Goal: Navigation & Orientation: Find specific page/section

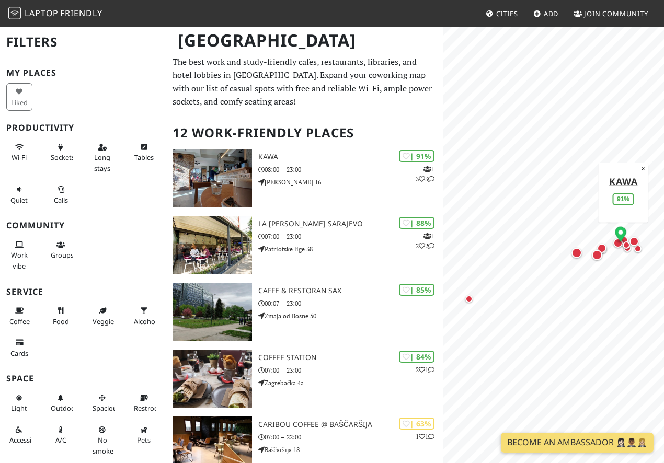
scroll to position [-1, 0]
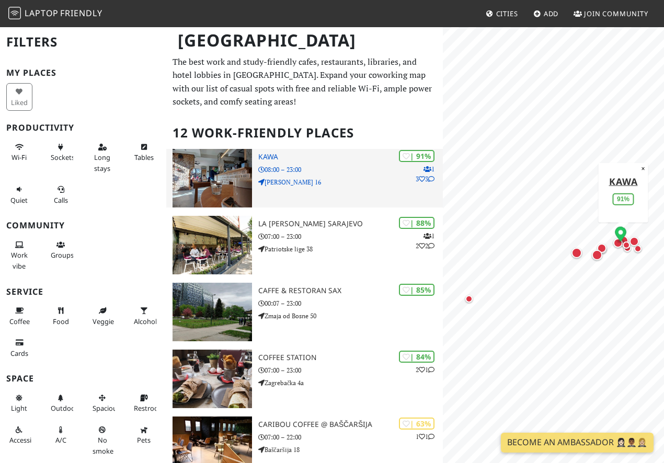
click at [276, 153] on h3 "Kawa" at bounding box center [350, 157] width 184 height 9
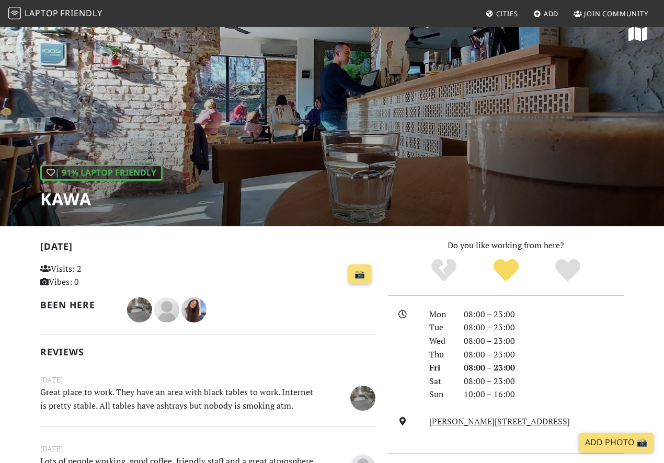
scroll to position [584, 0]
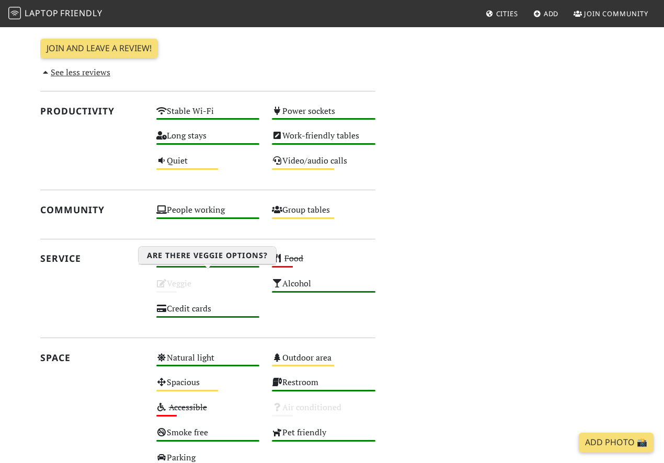
click at [160, 279] on icon at bounding box center [161, 283] width 10 height 8
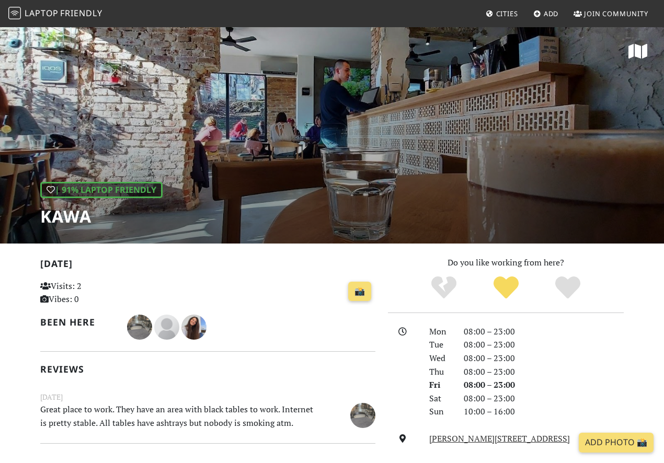
scroll to position [0, 0]
click at [503, 20] on link "Cities" at bounding box center [501, 13] width 41 height 19
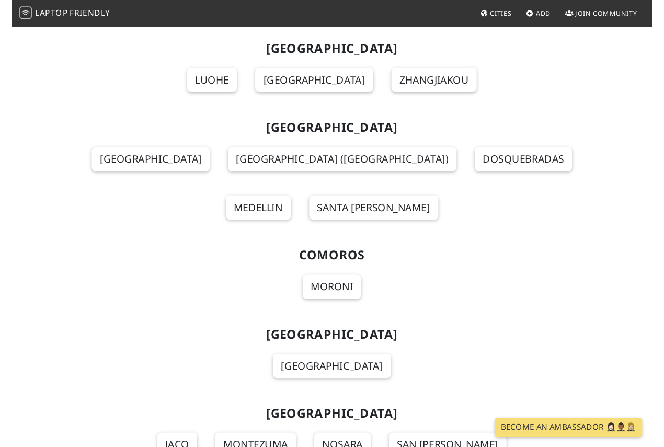
scroll to position [2265, 0]
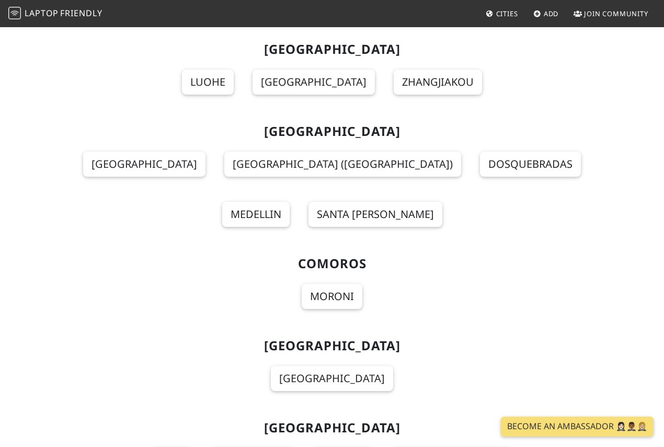
scroll to position [3732, 0]
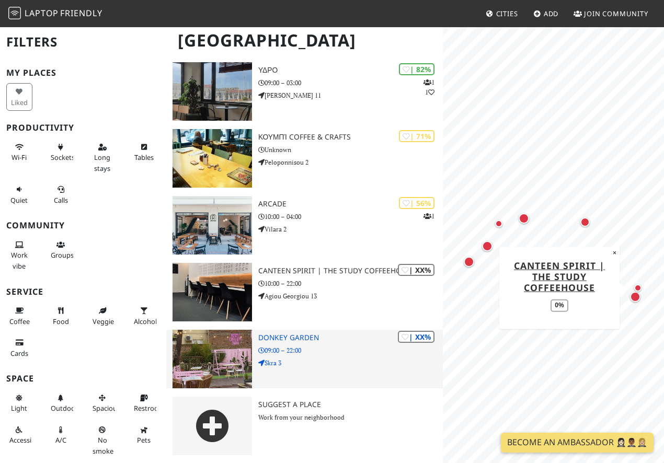
scroll to position [286, 0]
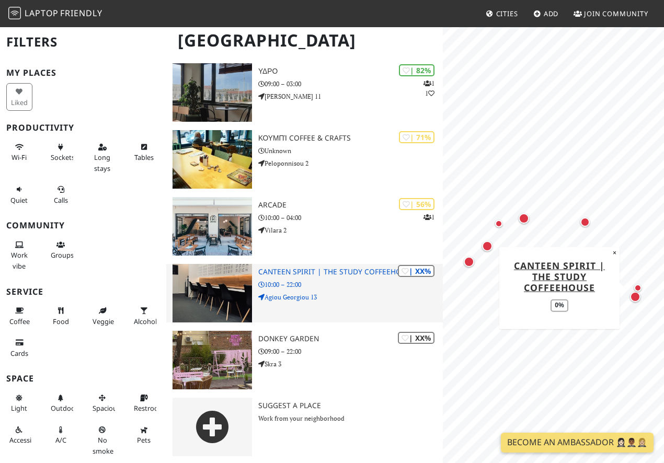
click at [363, 285] on p "10:00 – 22:00" at bounding box center [350, 285] width 184 height 10
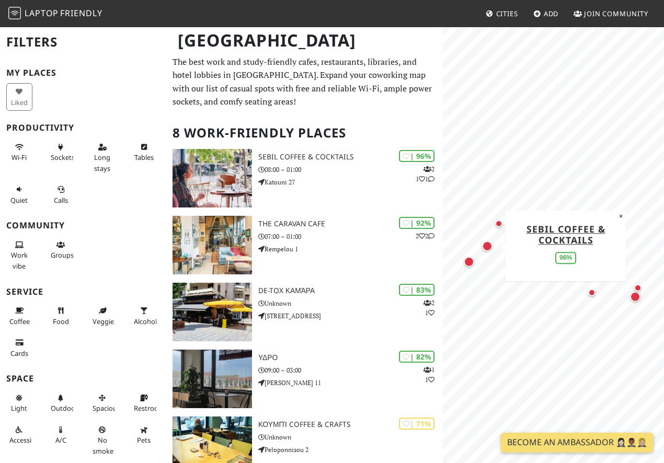
scroll to position [0, 0]
click at [219, 68] on p "The best work and study-friendly cafes, restaurants, libraries, and hotel lobbi…" at bounding box center [304, 81] width 264 height 53
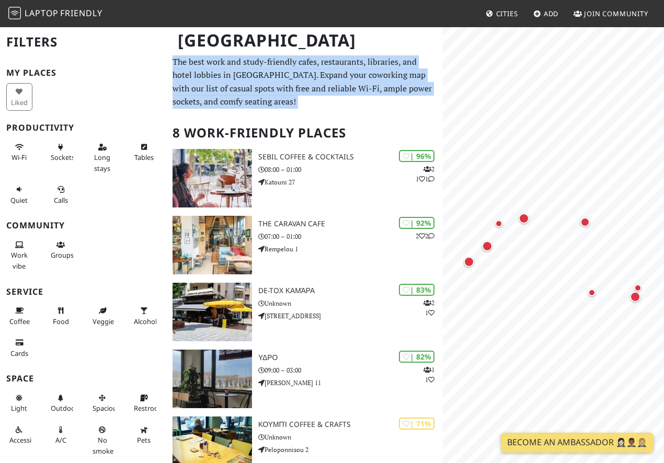
click at [219, 68] on p "The best work and study-friendly cafes, restaurants, libraries, and hotel lobbi…" at bounding box center [304, 81] width 264 height 53
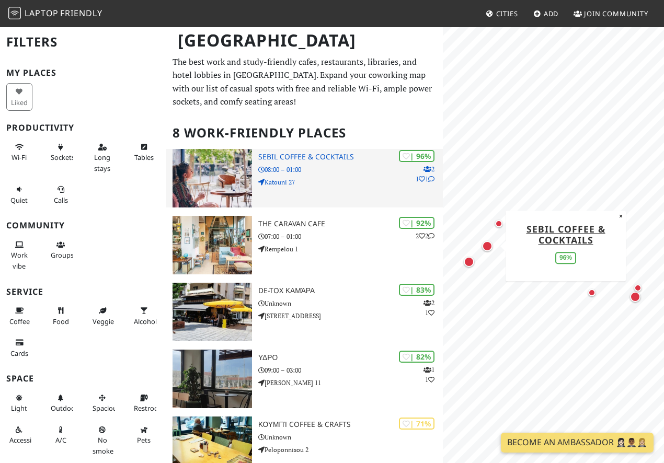
click at [211, 175] on img at bounding box center [211, 178] width 79 height 59
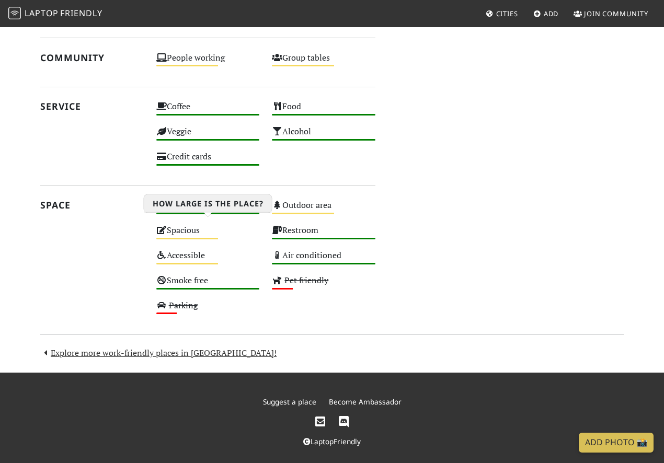
scroll to position [558, 0]
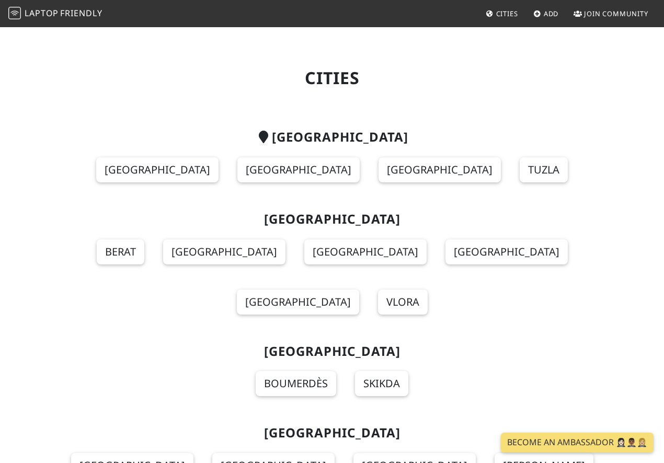
scroll to position [3732, 0]
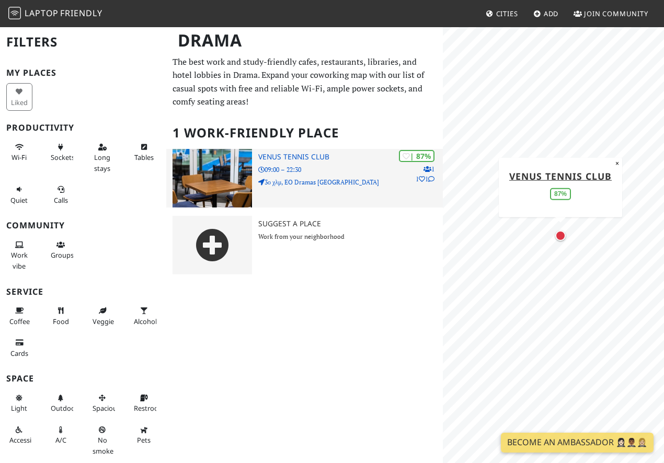
click at [229, 173] on img at bounding box center [211, 178] width 79 height 59
